Goal: Navigation & Orientation: Find specific page/section

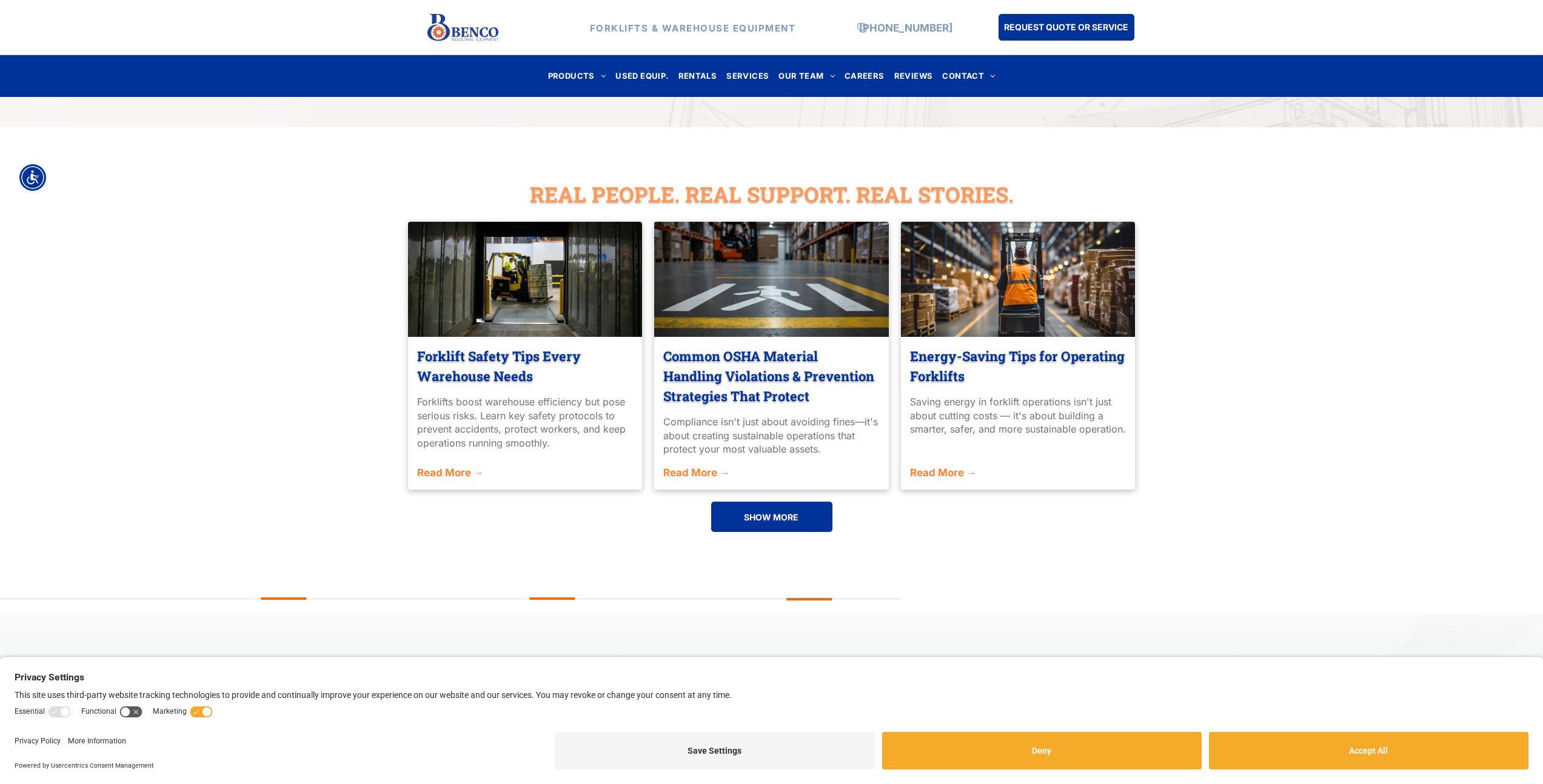
scroll to position [2706, 0]
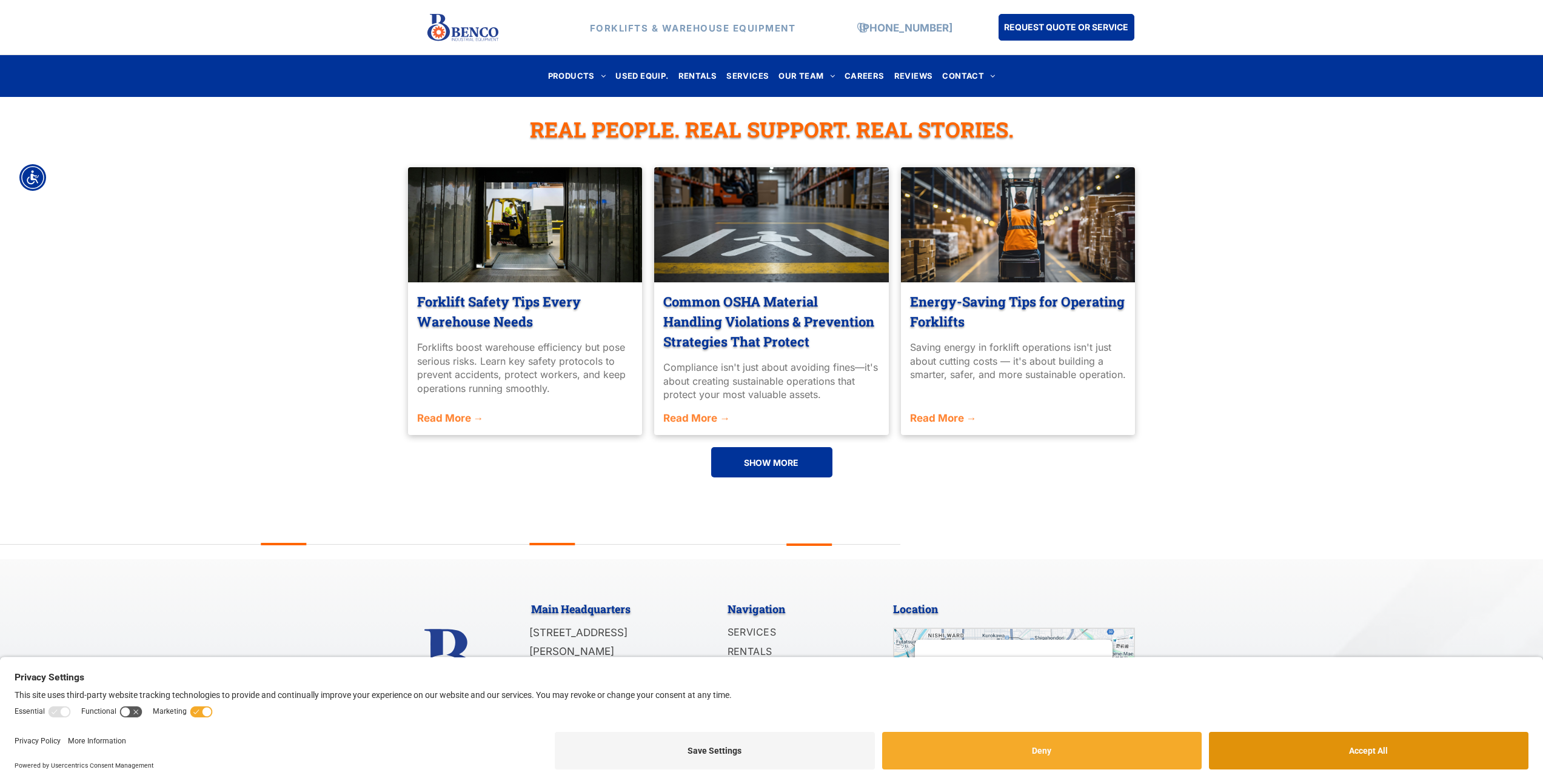
click at [1272, 745] on button "Accept All" at bounding box center [1368, 751] width 319 height 37
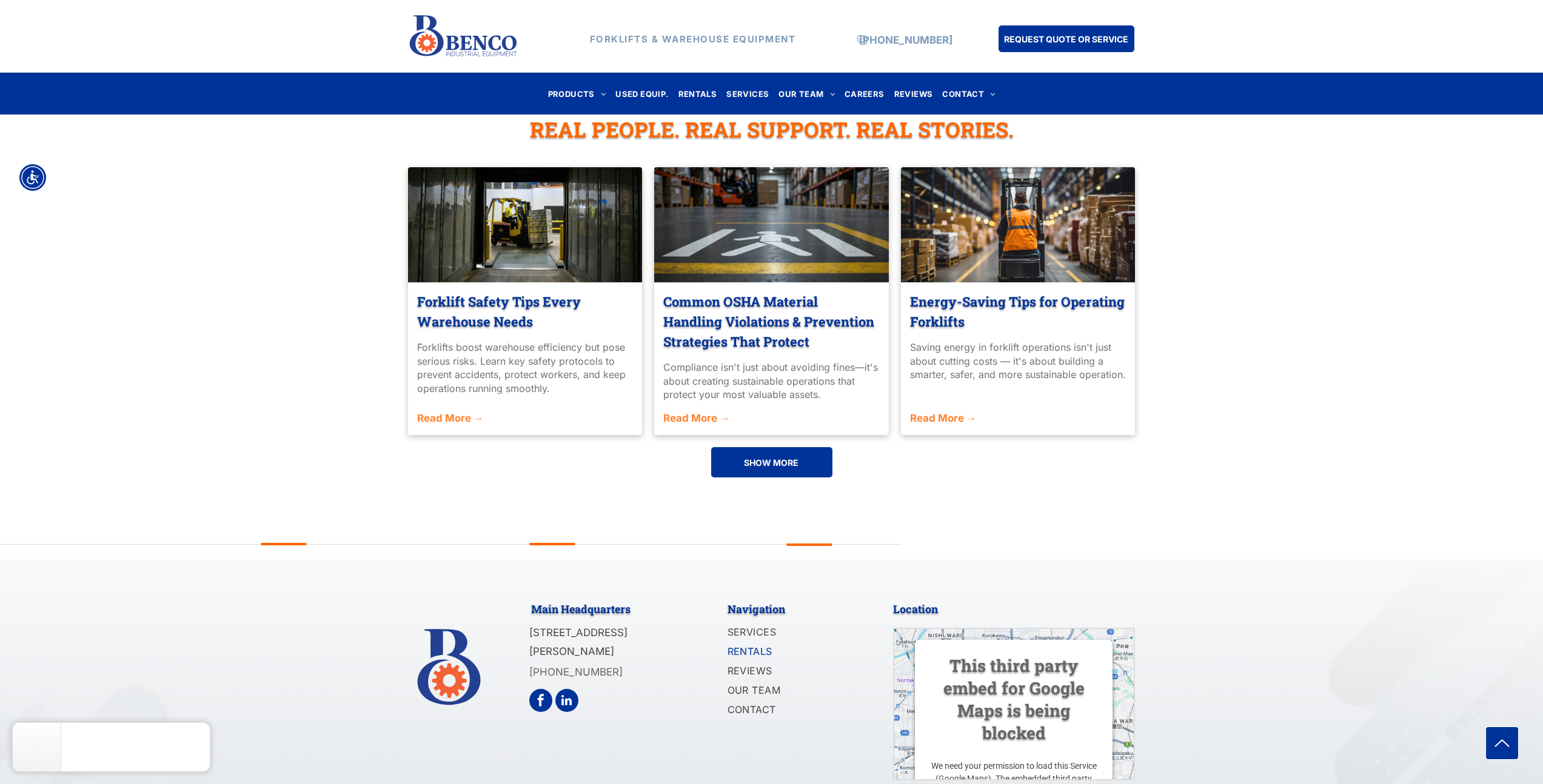
click at [755, 644] on span "RENTALS" at bounding box center [750, 651] width 45 height 14
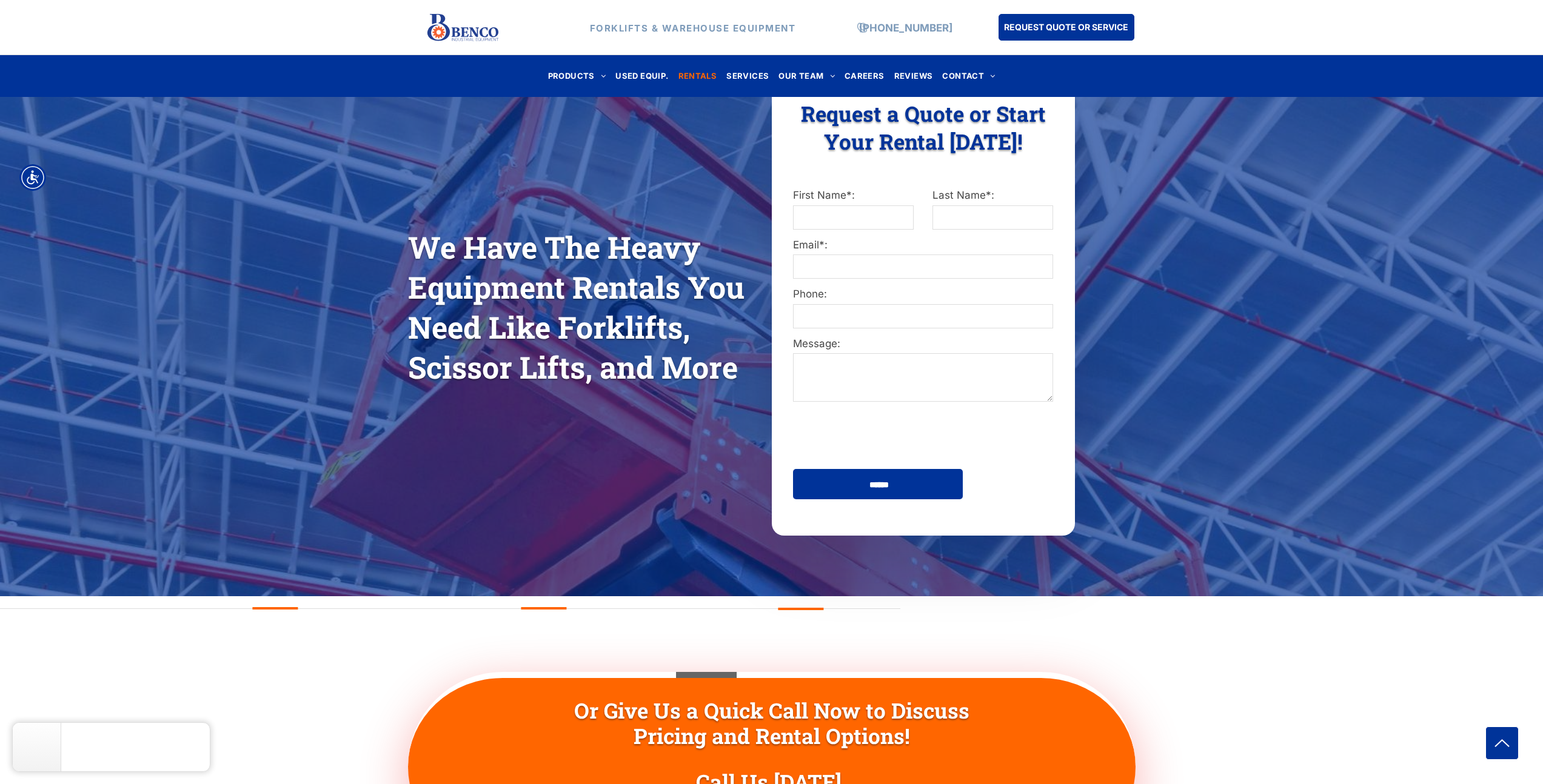
scroll to position [142, 0]
